Goal: Transaction & Acquisition: Download file/media

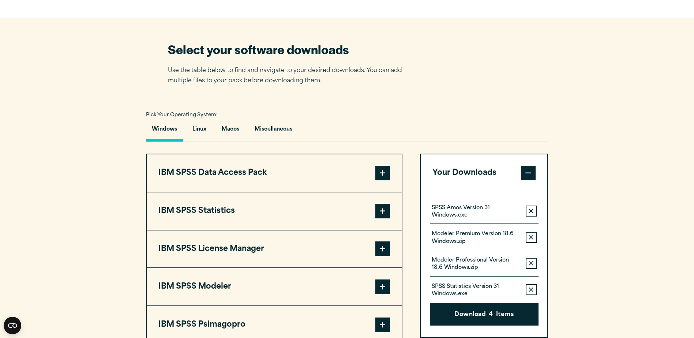
scroll to position [512, 0]
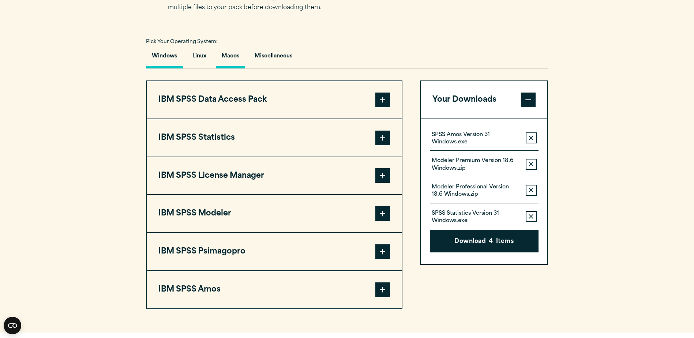
click at [230, 55] on button "Macos" at bounding box center [230, 58] width 29 height 21
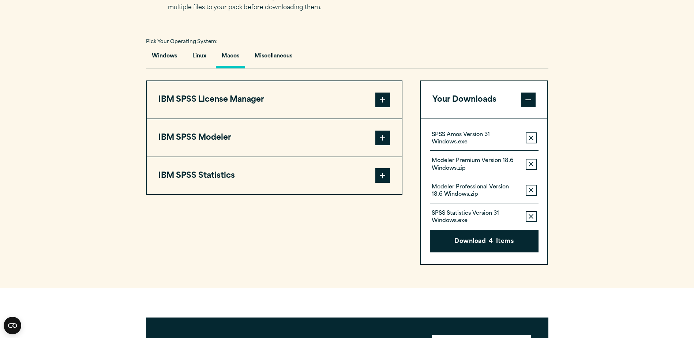
click at [385, 177] on span at bounding box center [382, 175] width 15 height 15
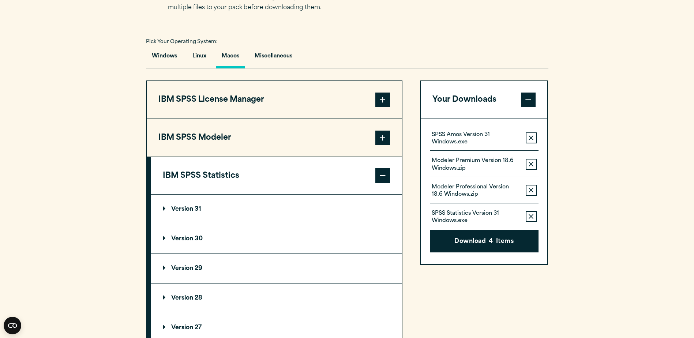
click at [164, 209] on p "Version 31" at bounding box center [182, 209] width 38 height 6
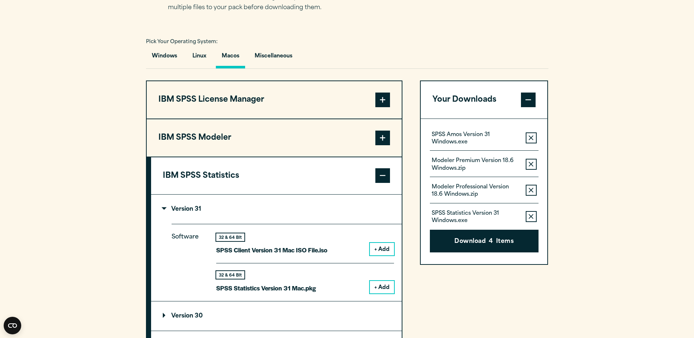
scroll to position [659, 0]
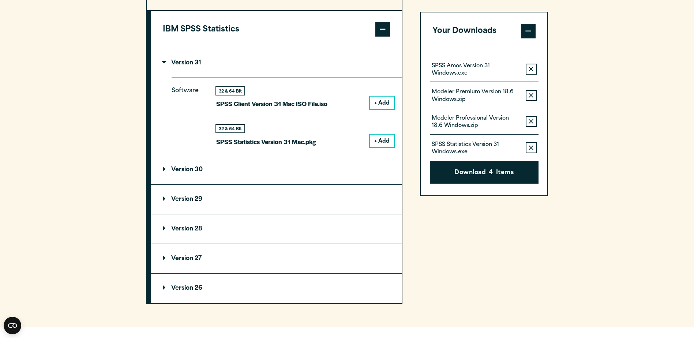
click at [530, 68] on icon "button" at bounding box center [531, 69] width 5 height 5
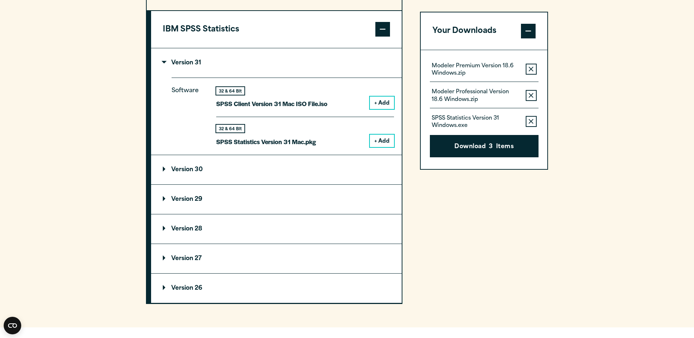
click at [530, 68] on icon "button" at bounding box center [531, 69] width 5 height 5
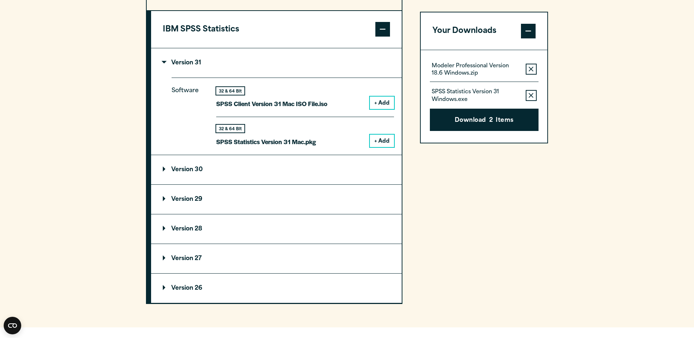
click at [530, 68] on icon "button" at bounding box center [531, 69] width 5 height 5
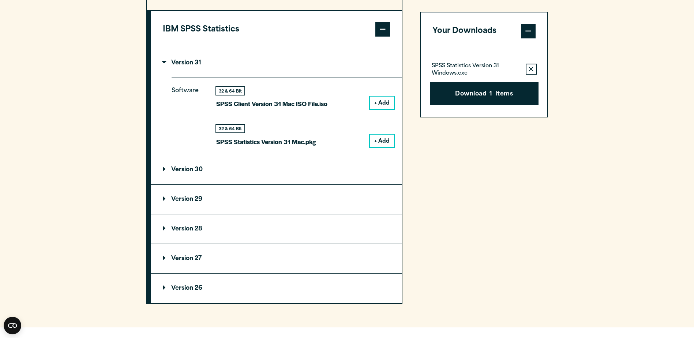
click at [530, 68] on icon "button" at bounding box center [531, 69] width 5 height 5
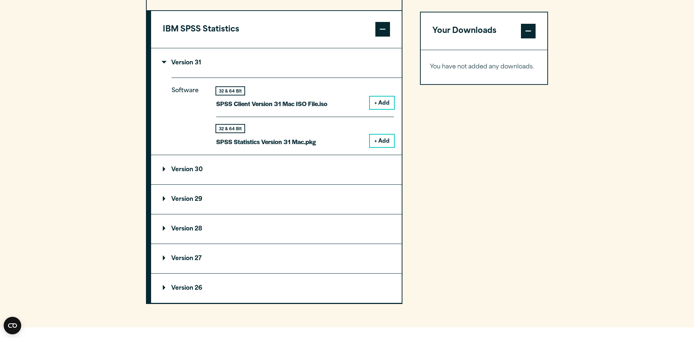
click at [385, 142] on button "+ Add" at bounding box center [382, 141] width 24 height 12
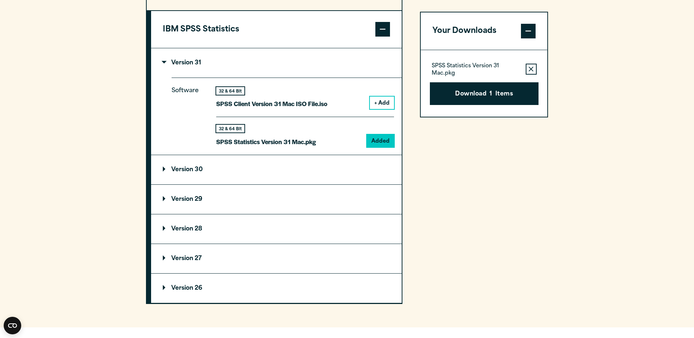
scroll to position [512, 0]
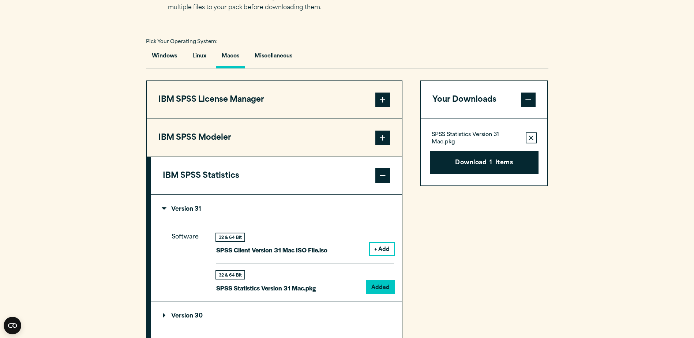
click at [383, 179] on span at bounding box center [382, 175] width 15 height 15
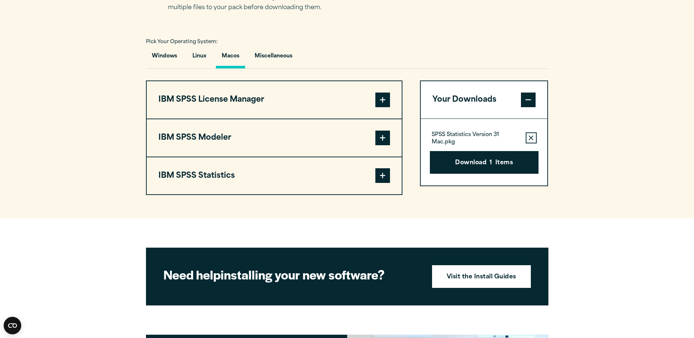
click at [383, 135] on span at bounding box center [382, 138] width 15 height 15
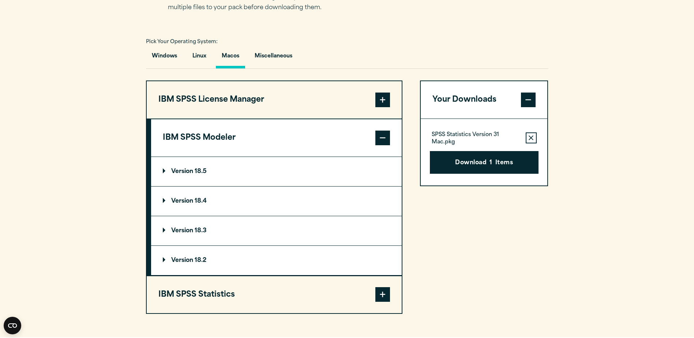
click at [163, 173] on p "Version 18.5" at bounding box center [185, 172] width 44 height 6
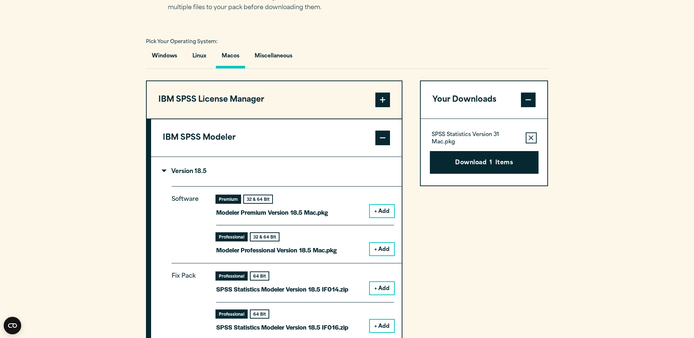
scroll to position [585, 0]
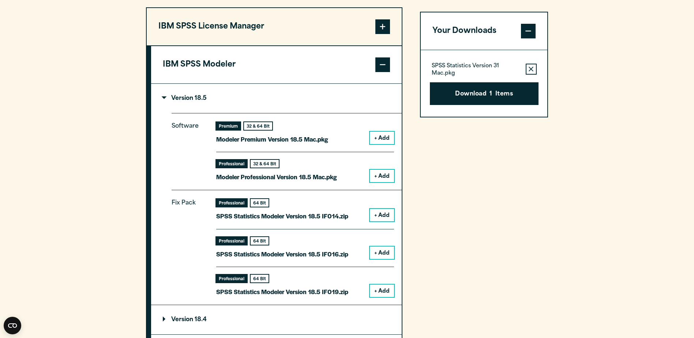
click at [385, 135] on button "+ Add" at bounding box center [382, 138] width 24 height 12
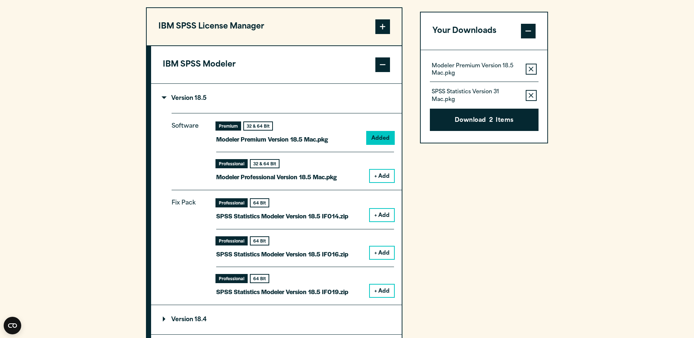
click at [384, 173] on button "+ Add" at bounding box center [382, 176] width 24 height 12
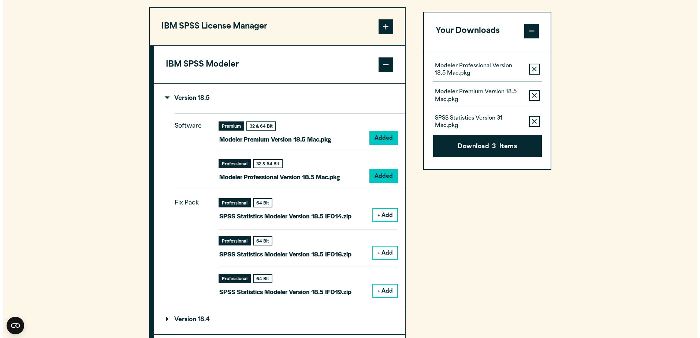
scroll to position [805, 0]
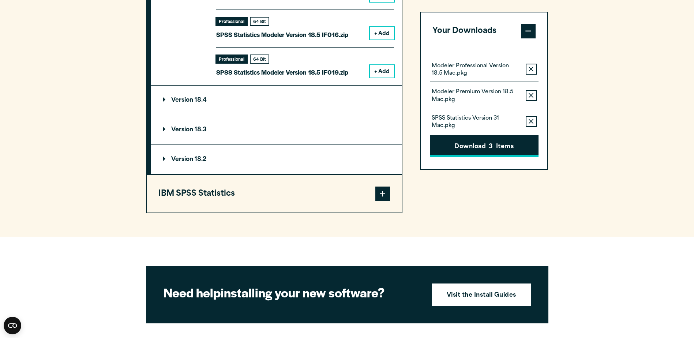
click at [490, 143] on span "3" at bounding box center [491, 147] width 4 height 10
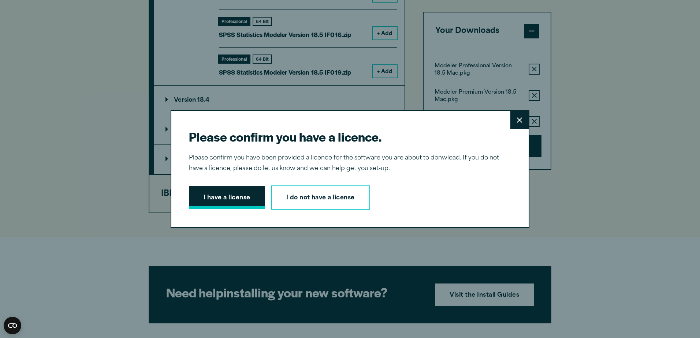
click at [210, 195] on button "I have a license" at bounding box center [227, 197] width 76 height 23
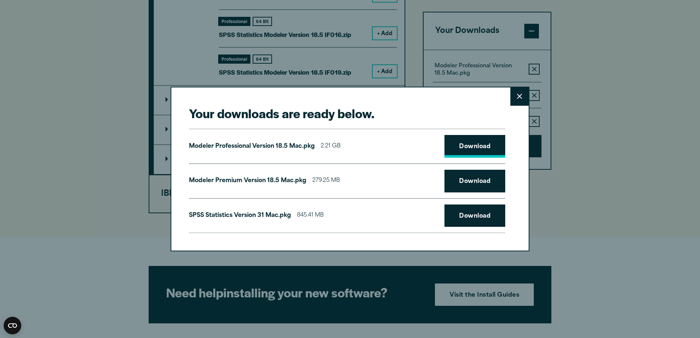
click at [455, 149] on link "Download" at bounding box center [474, 146] width 61 height 23
click at [480, 180] on link "Download" at bounding box center [474, 181] width 61 height 23
click at [475, 218] on link "Download" at bounding box center [474, 216] width 61 height 23
